Goal: Task Accomplishment & Management: Manage account settings

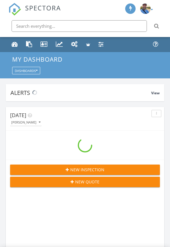
scroll to position [989, 170]
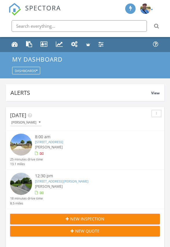
click at [63, 140] on link "[STREET_ADDRESS]" at bounding box center [49, 142] width 28 height 4
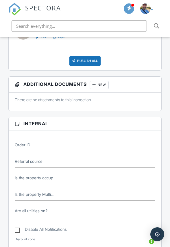
scroll to position [193, 0]
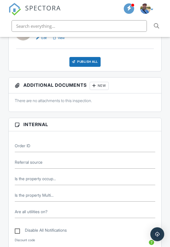
click at [102, 84] on div "New" at bounding box center [99, 86] width 19 height 8
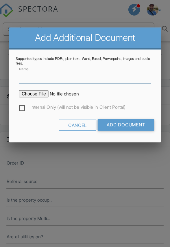
scroll to position [0, 0]
type input "Termite Report"
click at [40, 83] on input "file" at bounding box center [70, 84] width 88 height 6
type input "C:\fakepath\Termite Report 3139 W Village Ln.PDF"
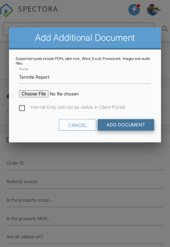
click at [136, 113] on input "Add Document" at bounding box center [121, 111] width 51 height 10
